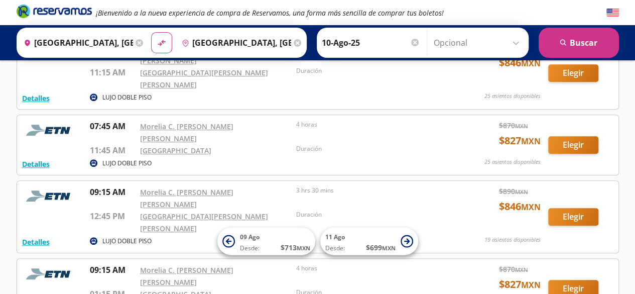
scroll to position [366, 0]
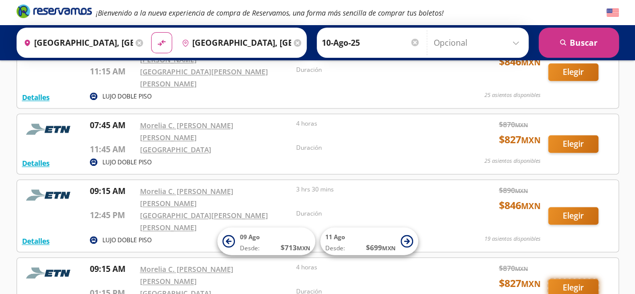
click at [578, 279] on button "Elegir" at bounding box center [573, 288] width 50 height 18
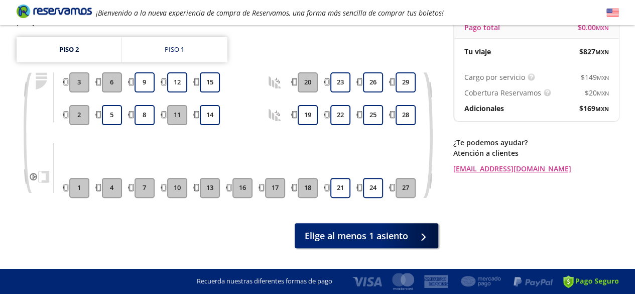
scroll to position [109, 0]
click at [342, 179] on button "21" at bounding box center [340, 188] width 20 height 20
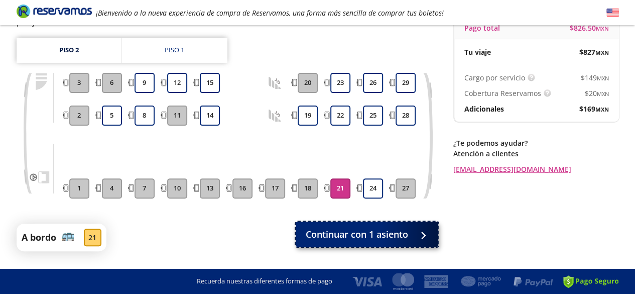
click at [360, 227] on span "Continuar con 1 asiento" at bounding box center [357, 234] width 102 height 14
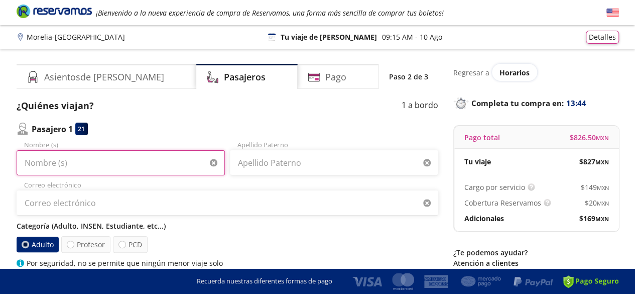
click at [162, 172] on input "Nombre (s)" at bounding box center [121, 162] width 208 height 25
type input "[PERSON_NAME]"
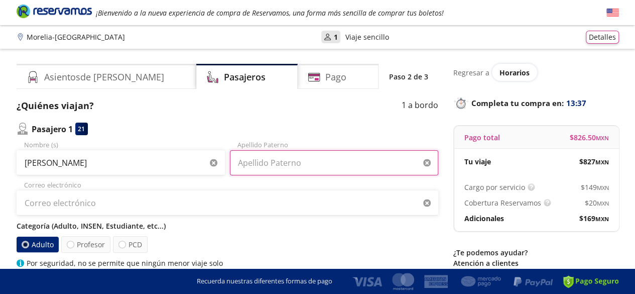
click at [258, 170] on input "Apellido Paterno" at bounding box center [334, 162] width 208 height 25
type input "[PERSON_NAME]"
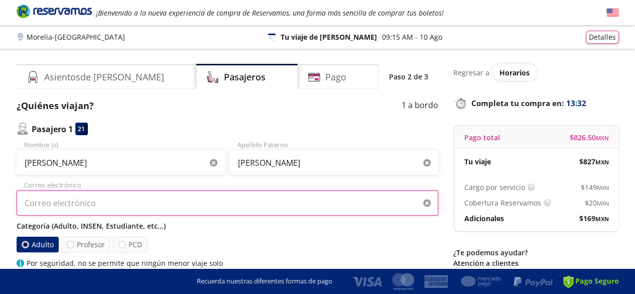
click at [173, 210] on input "Correo electrónico" at bounding box center [228, 202] width 422 height 25
type input "[EMAIL_ADDRESS][PERSON_NAME][DOMAIN_NAME]"
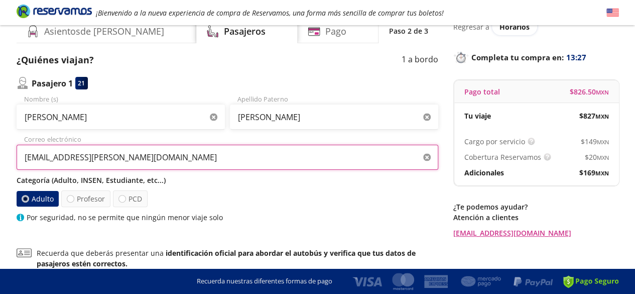
scroll to position [46, 0]
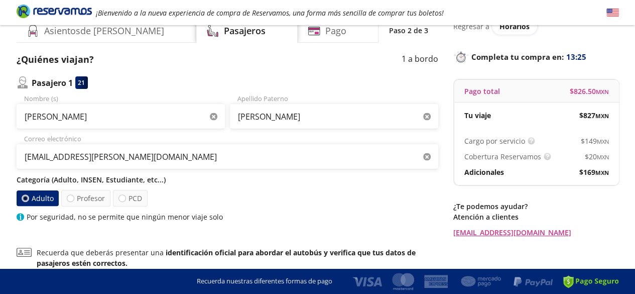
click at [43, 193] on label "Adulto" at bounding box center [38, 198] width 42 height 16
click at [29, 195] on input "Adulto" at bounding box center [25, 198] width 7 height 7
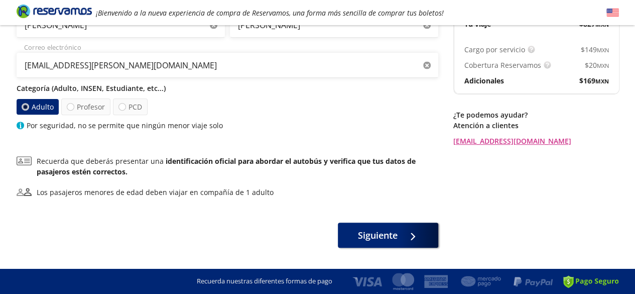
scroll to position [161, 0]
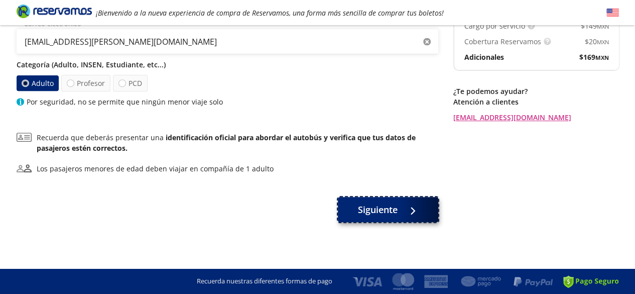
click at [387, 212] on span "Siguiente" at bounding box center [378, 210] width 40 height 14
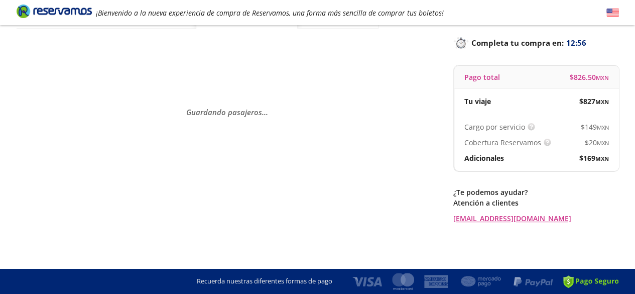
scroll to position [0, 0]
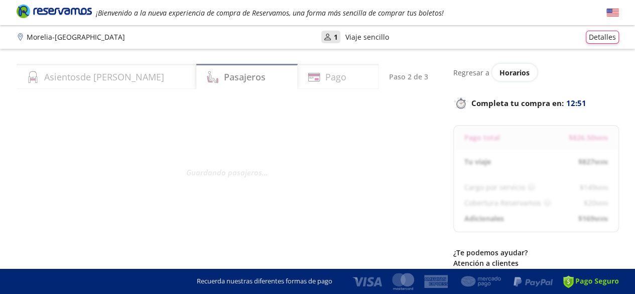
select select "MX"
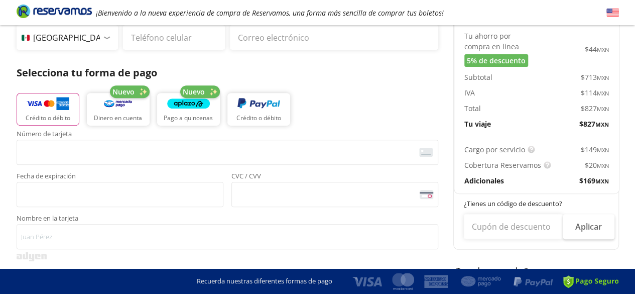
scroll to position [172, 0]
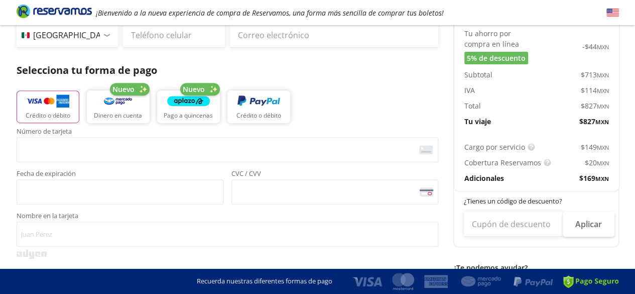
click at [486, 180] on p "Adicionales" at bounding box center [484, 178] width 40 height 11
click at [586, 177] on span "$ 169 MXN" at bounding box center [594, 178] width 30 height 11
click at [590, 179] on span "$ 169 MXN" at bounding box center [594, 178] width 30 height 11
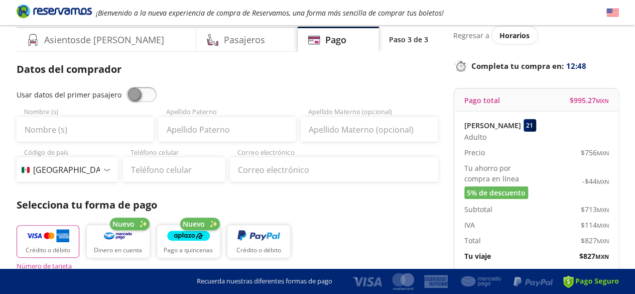
scroll to position [0, 0]
